Goal: Find specific page/section: Find specific page/section

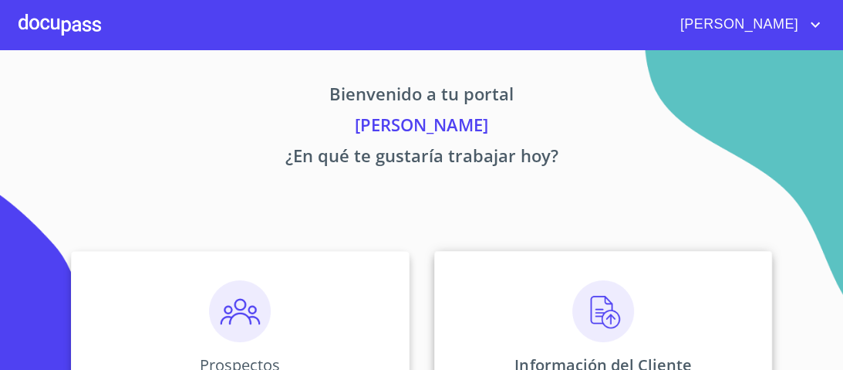
click at [603, 306] on img at bounding box center [604, 311] width 62 height 62
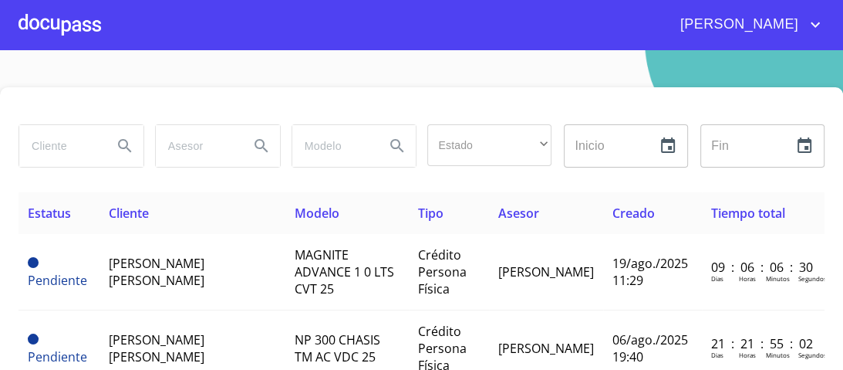
click at [53, 147] on input "search" at bounding box center [59, 146] width 81 height 42
type input "L"
type input "[PERSON_NAME] DE [PERSON_NAME]"
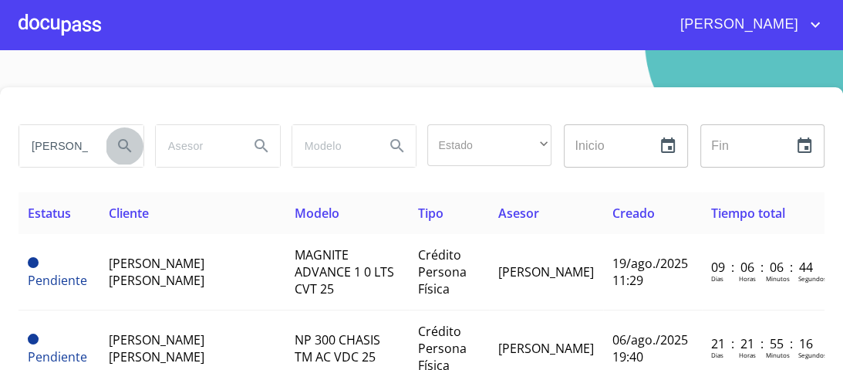
click at [127, 144] on icon "Search" at bounding box center [125, 146] width 19 height 19
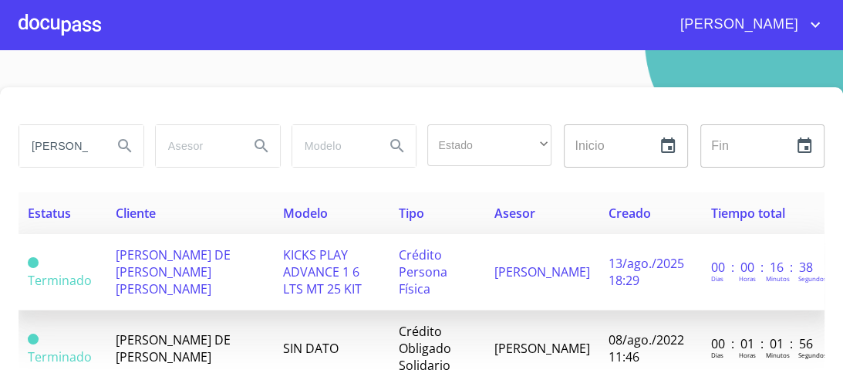
click at [302, 259] on span "KICKS PLAY ADVANCE 1 6 LTS MT 25 KIT" at bounding box center [322, 271] width 79 height 51
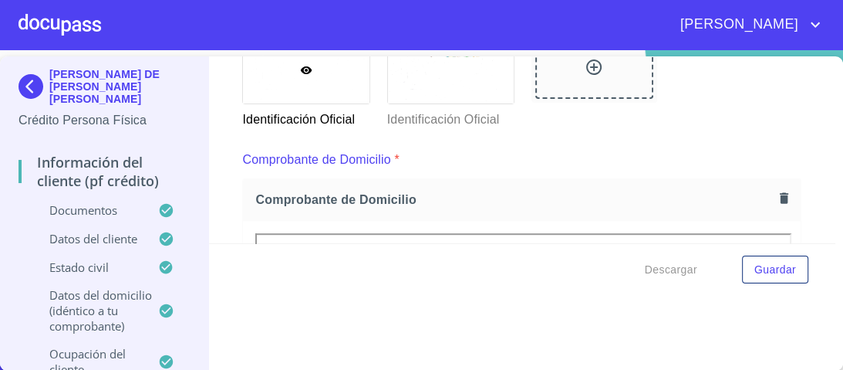
scroll to position [667, 0]
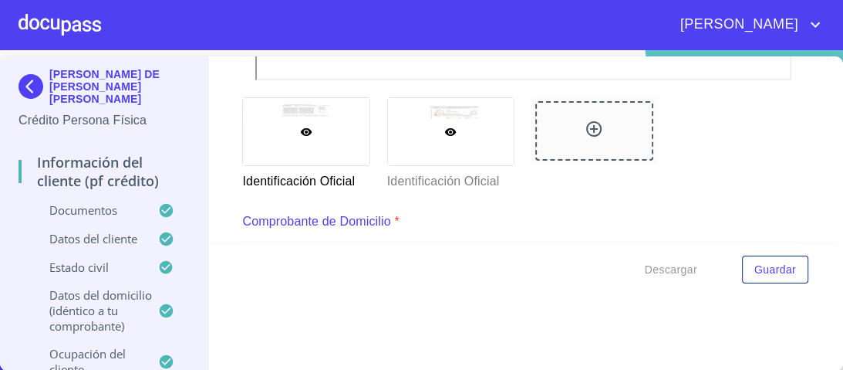
click at [435, 118] on div at bounding box center [451, 131] width 126 height 67
